Goal: Complete application form: Complete application form

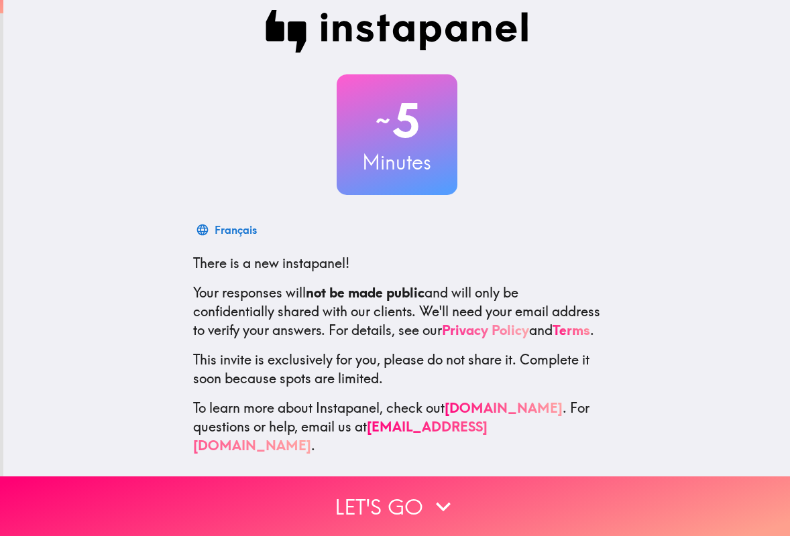
scroll to position [11, 0]
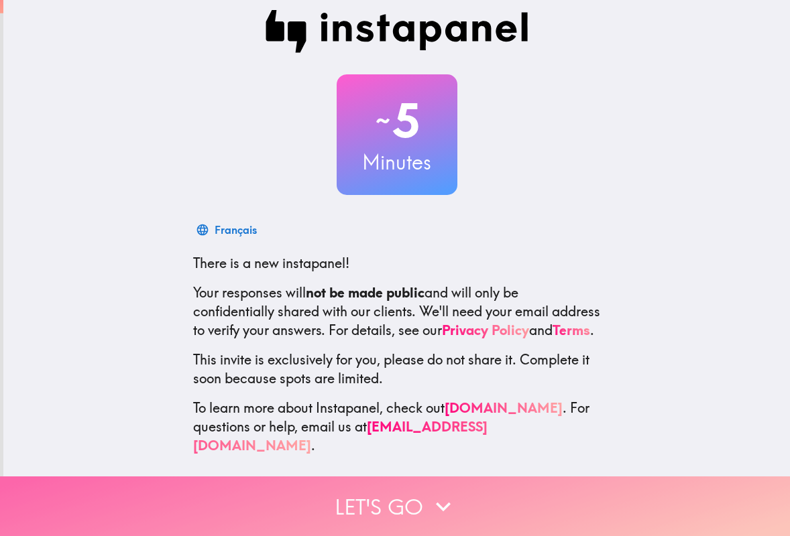
click at [398, 505] on button "Let's go" at bounding box center [395, 507] width 790 height 60
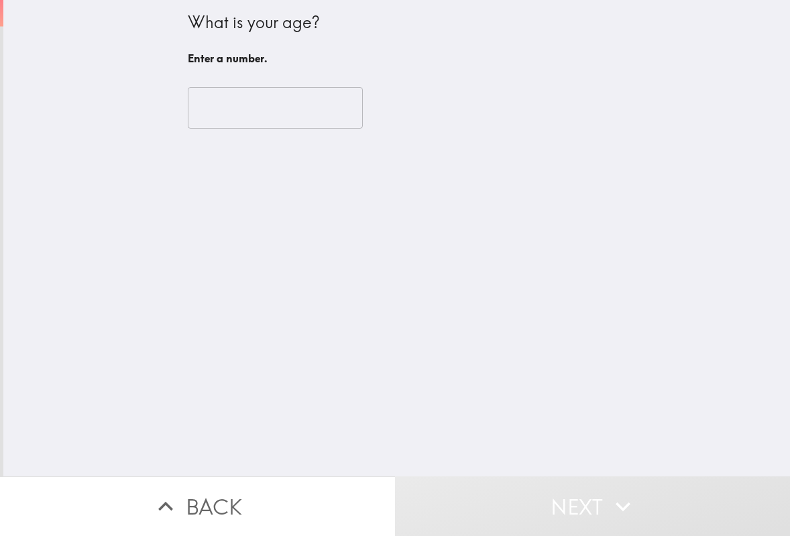
click at [322, 115] on input "number" at bounding box center [275, 108] width 175 height 42
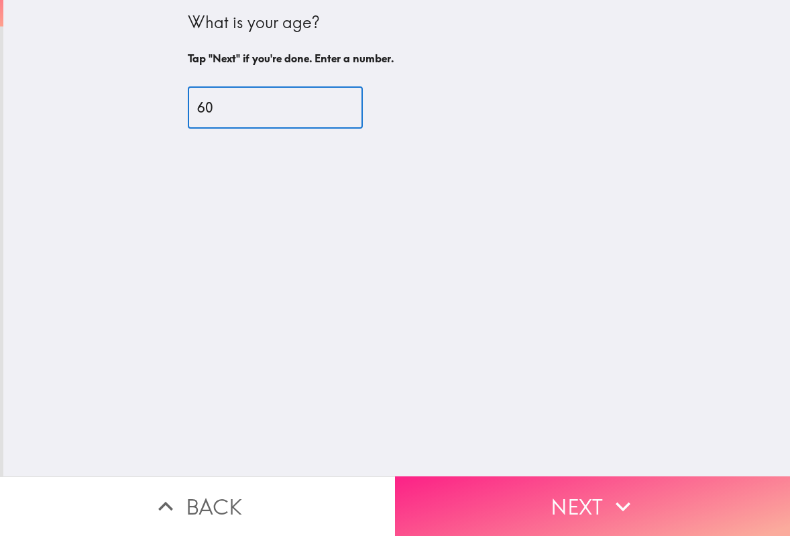
type input "60"
click at [516, 490] on button "Next" at bounding box center [592, 507] width 395 height 60
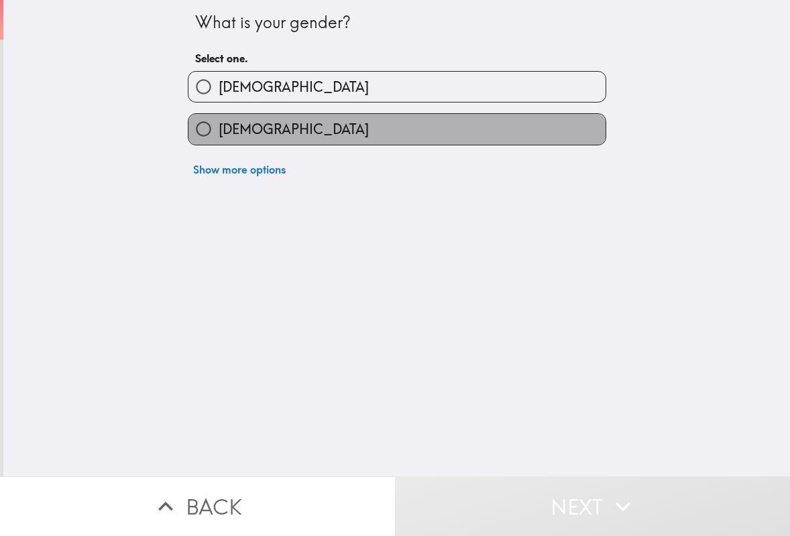
click at [395, 137] on label "[DEMOGRAPHIC_DATA]" at bounding box center [396, 129] width 417 height 30
click at [219, 137] on input "[DEMOGRAPHIC_DATA]" at bounding box center [203, 129] width 30 height 30
radio input "true"
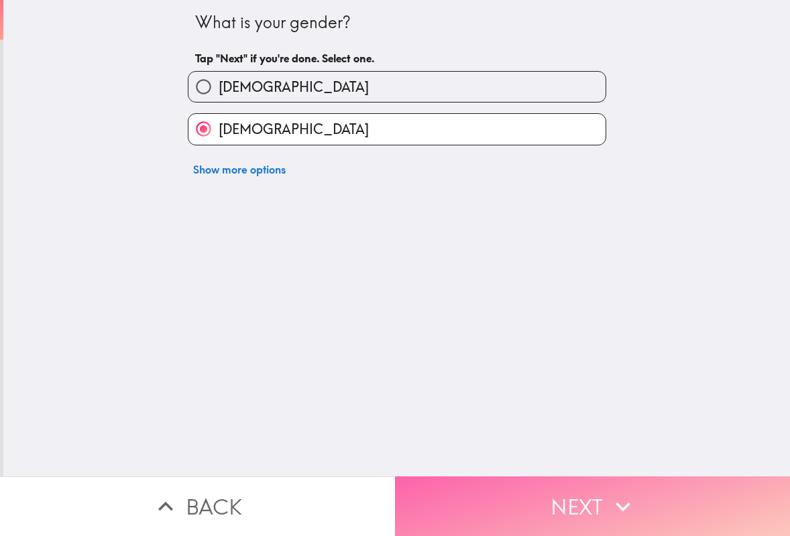
click at [507, 500] on button "Next" at bounding box center [592, 507] width 395 height 60
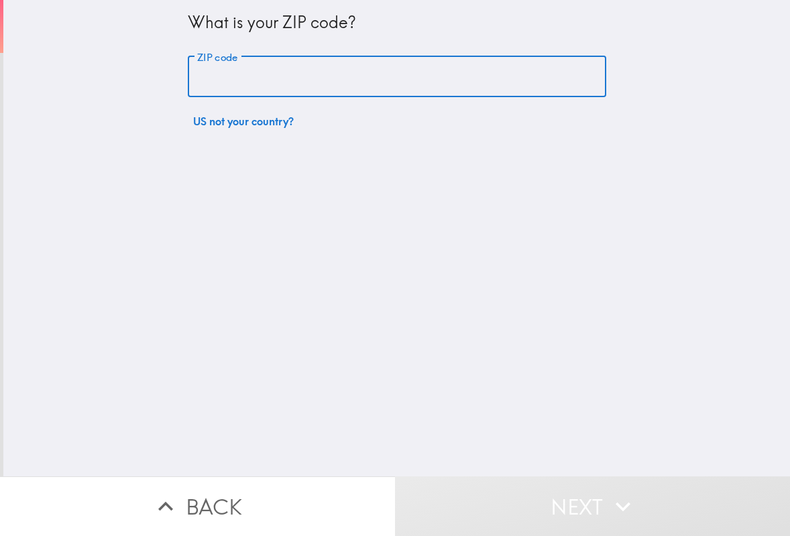
click at [294, 78] on input "ZIP code" at bounding box center [397, 77] width 418 height 42
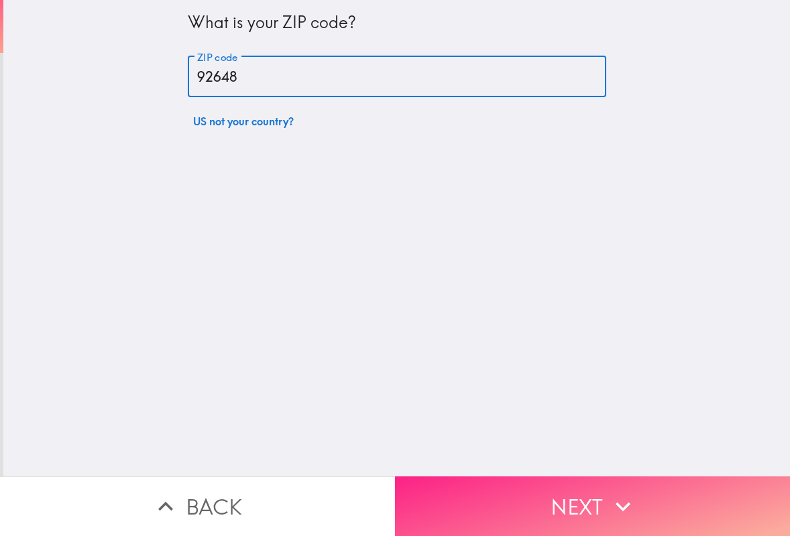
type input "92648"
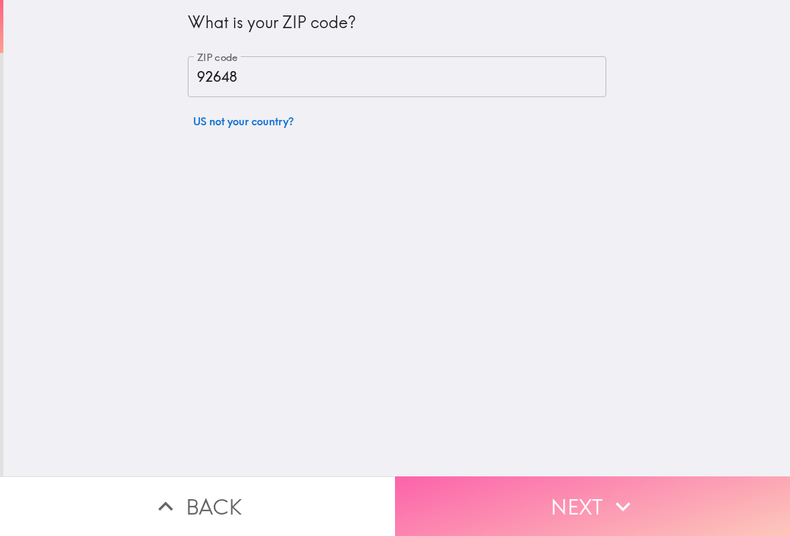
click at [549, 522] on button "Next" at bounding box center [592, 507] width 395 height 60
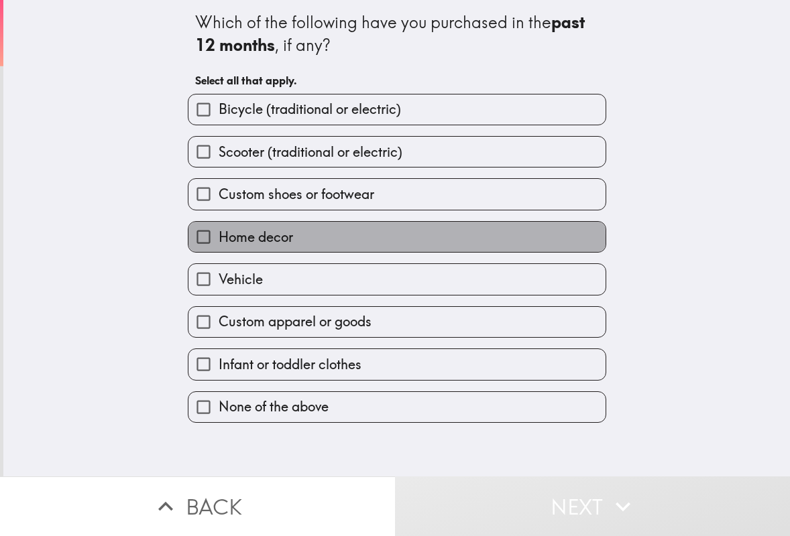
click at [308, 240] on label "Home decor" at bounding box center [396, 237] width 417 height 30
click at [219, 240] on input "Home decor" at bounding box center [203, 237] width 30 height 30
checkbox input "true"
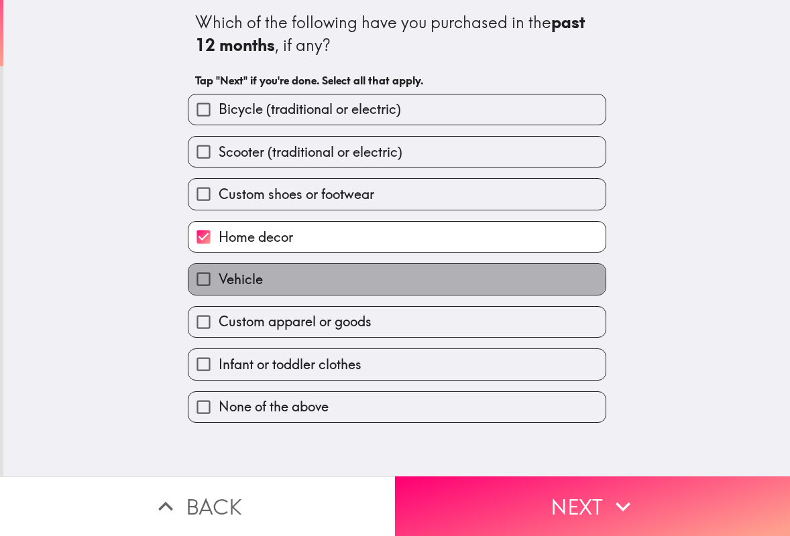
click at [297, 284] on label "Vehicle" at bounding box center [396, 279] width 417 height 30
click at [219, 284] on input "Vehicle" at bounding box center [203, 279] width 30 height 30
checkbox input "true"
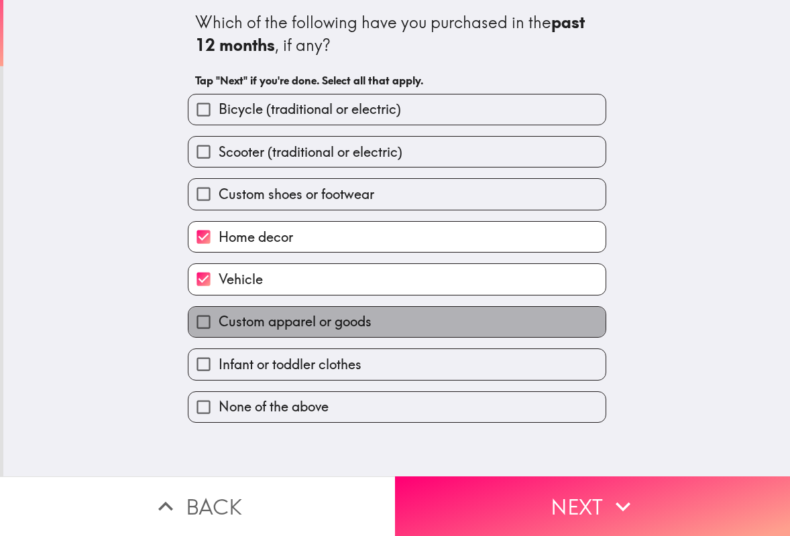
click at [290, 328] on span "Custom apparel or goods" at bounding box center [295, 321] width 153 height 19
click at [219, 328] on input "Custom apparel or goods" at bounding box center [203, 322] width 30 height 30
checkbox input "true"
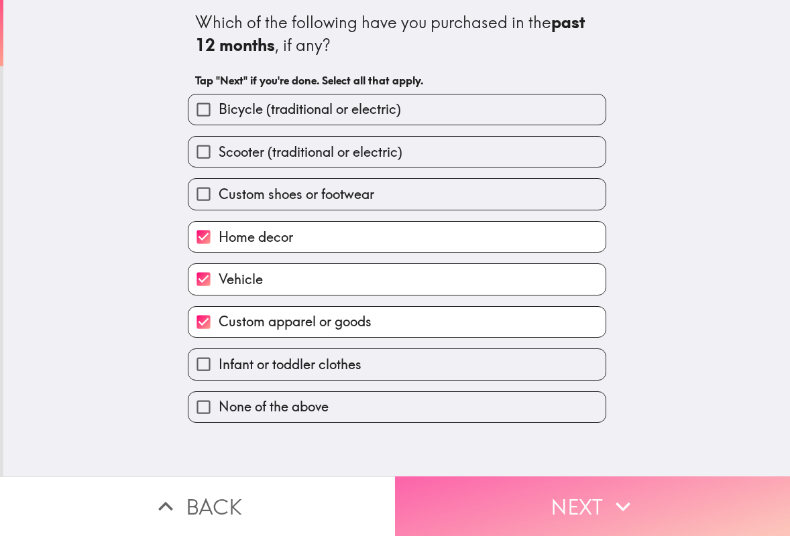
click at [547, 509] on button "Next" at bounding box center [592, 507] width 395 height 60
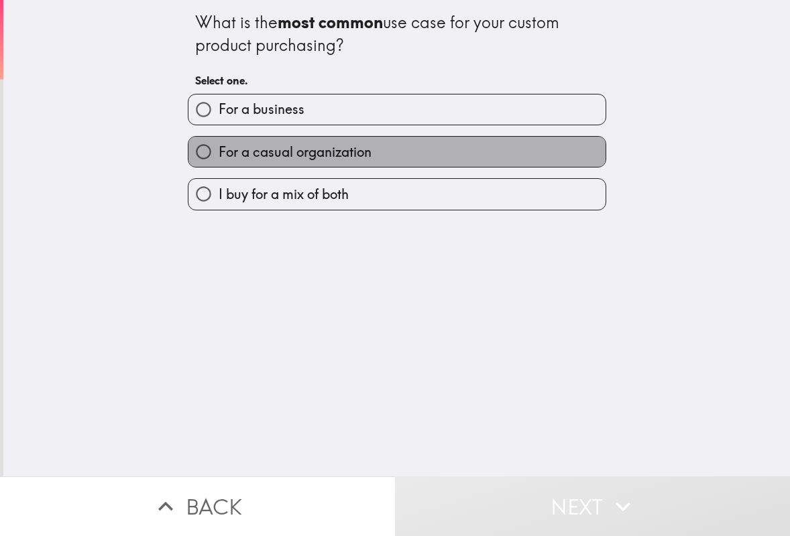
click at [363, 150] on span "For a casual organization" at bounding box center [295, 152] width 153 height 19
click at [219, 150] on input "For a casual organization" at bounding box center [203, 152] width 30 height 30
radio input "true"
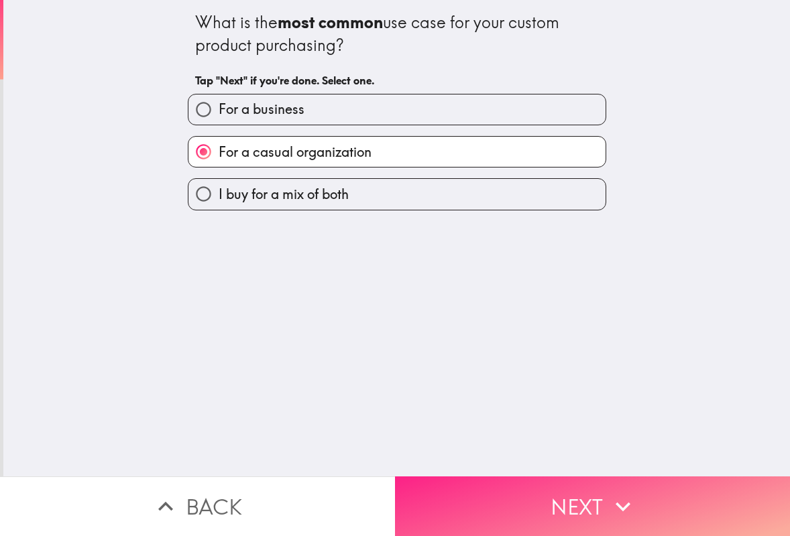
click at [549, 504] on button "Next" at bounding box center [592, 507] width 395 height 60
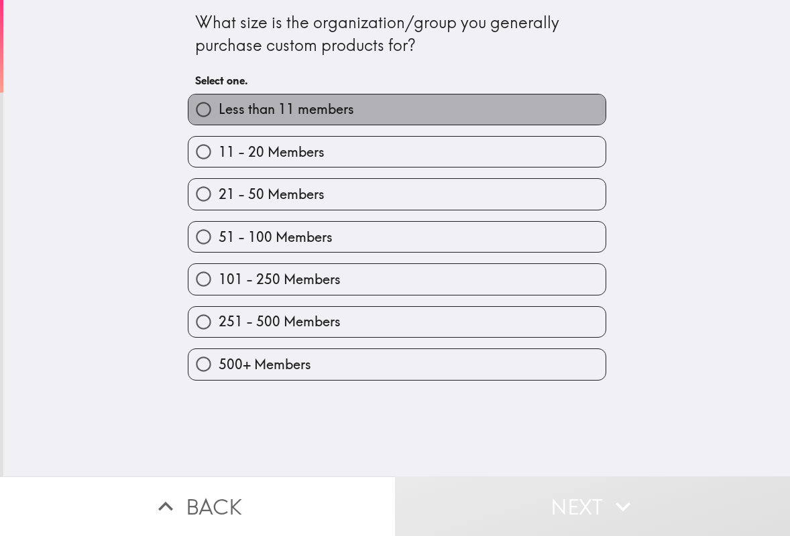
click at [329, 115] on span "Less than 11 members" at bounding box center [286, 109] width 135 height 19
click at [219, 115] on input "Less than 11 members" at bounding box center [203, 110] width 30 height 30
radio input "true"
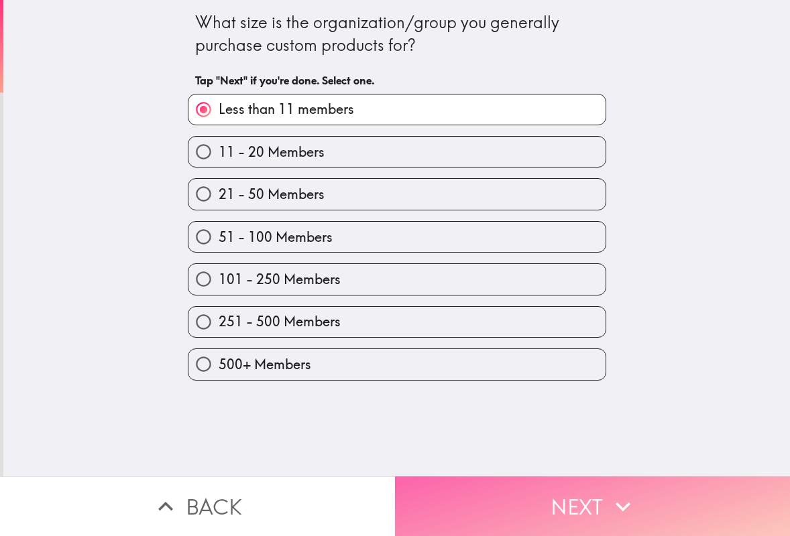
click at [524, 504] on button "Next" at bounding box center [592, 507] width 395 height 60
